Goal: Information Seeking & Learning: Learn about a topic

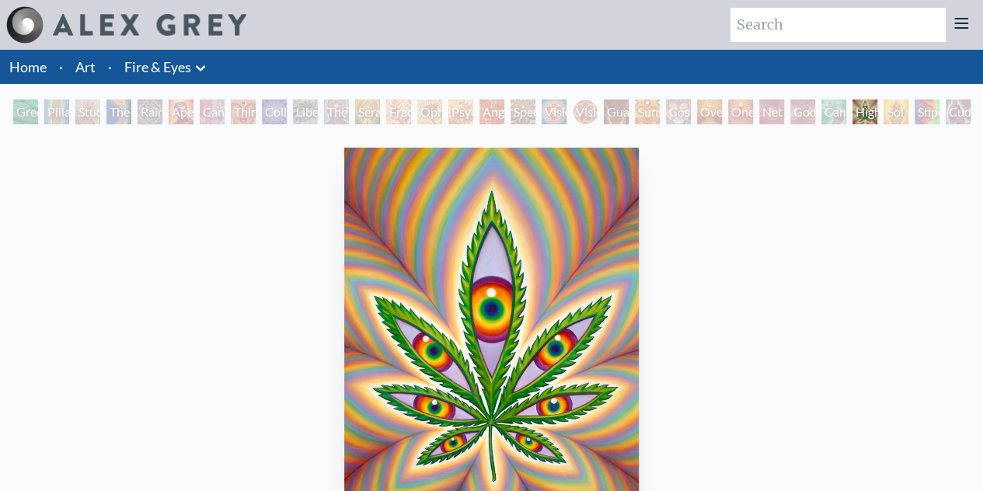
click at [504, 108] on div "Angel Skin" at bounding box center [491, 111] width 25 height 25
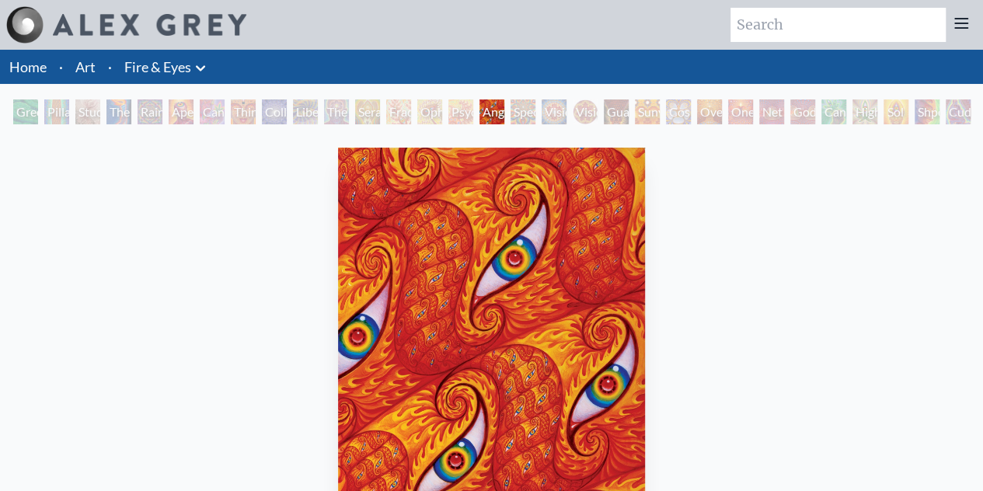
click at [566, 105] on div "Vision Crystal" at bounding box center [554, 111] width 25 height 25
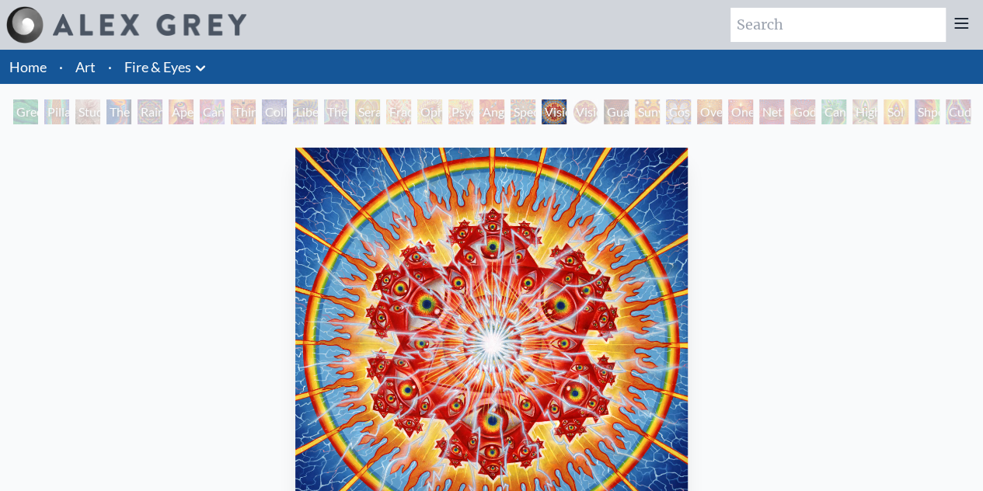
click at [519, 116] on div "Spectral Lotus" at bounding box center [523, 111] width 25 height 25
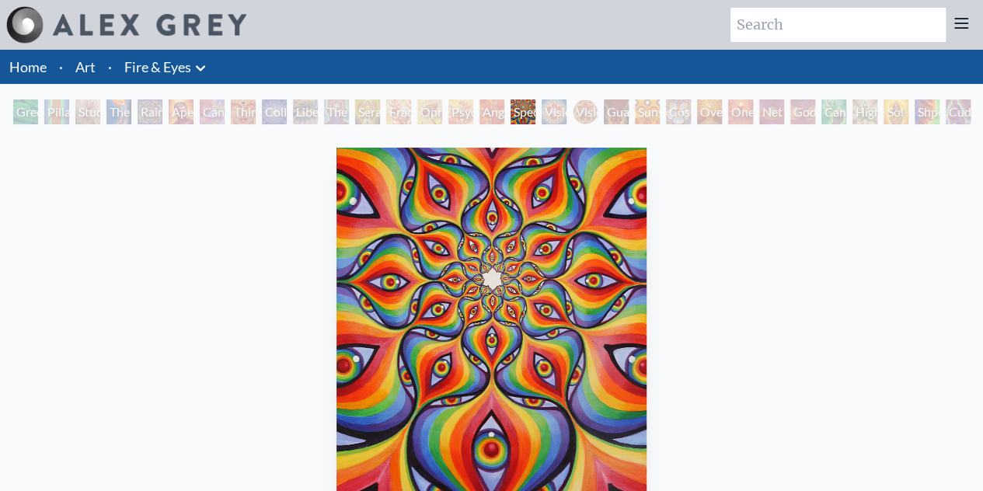
click at [439, 117] on div "Ophanic Eyelash" at bounding box center [429, 111] width 25 height 25
